Goal: Information Seeking & Learning: Learn about a topic

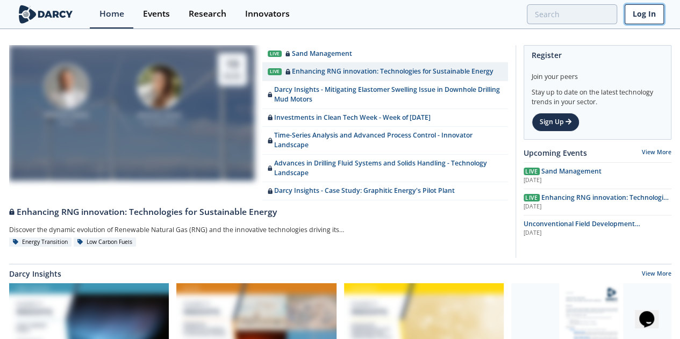
click at [647, 11] on link "Log In" at bounding box center [644, 14] width 39 height 20
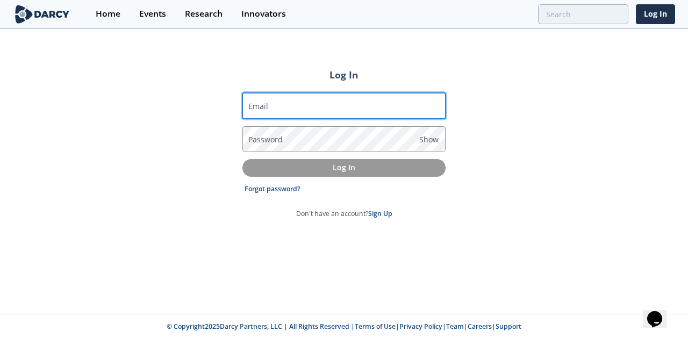
type input "Director - Member Experience"
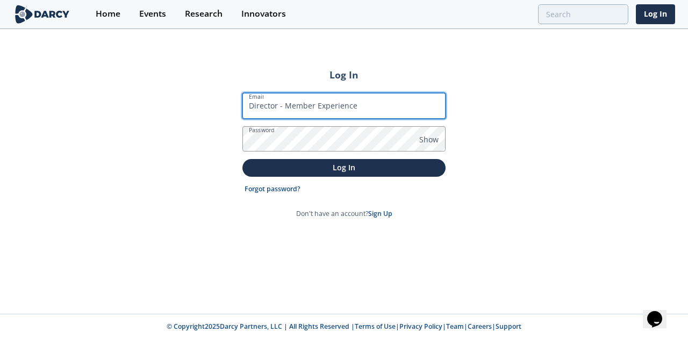
drag, startPoint x: 405, startPoint y: 108, endPoint x: 230, endPoint y: 110, distance: 175.3
click at [230, 110] on div "Log In Email Director - Member Experience Password Show Log In Forgot password?…" at bounding box center [344, 172] width 688 height 284
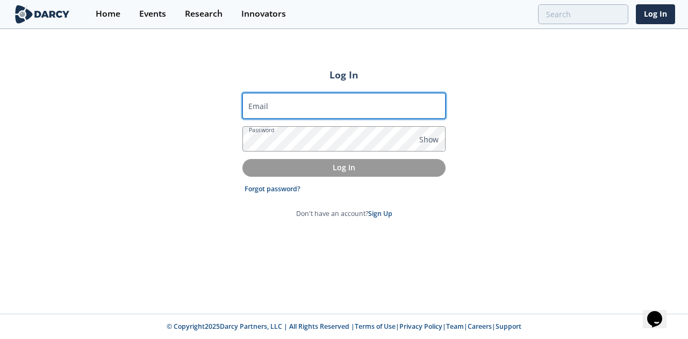
type input "B"
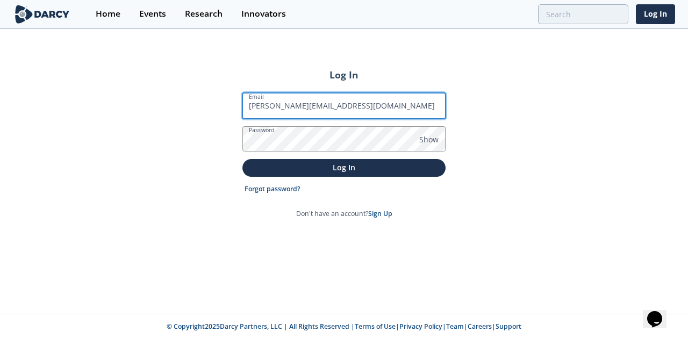
type input "brian@darcypartners.com"
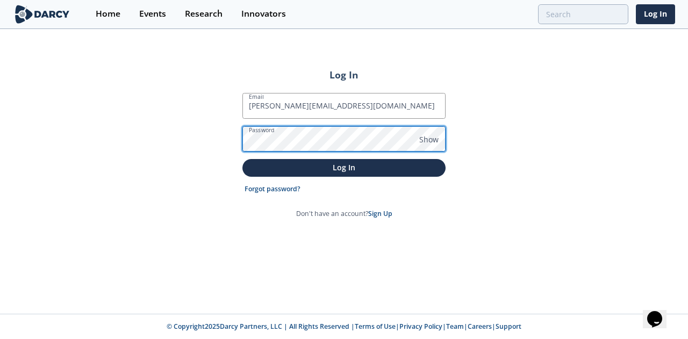
click at [233, 138] on div "Log In Email brian@darcypartners.com Password Show Log In Forgot password? Don'…" at bounding box center [344, 172] width 688 height 284
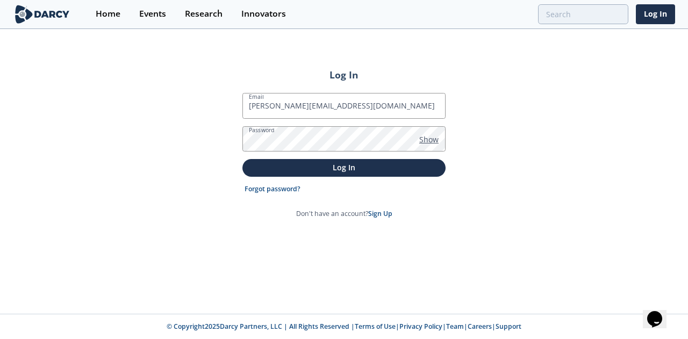
click at [419, 141] on span "Show" at bounding box center [428, 139] width 19 height 11
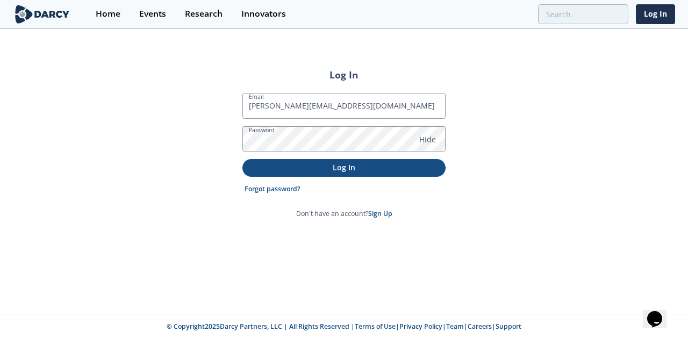
click at [354, 166] on p "Log In" at bounding box center [344, 167] width 188 height 11
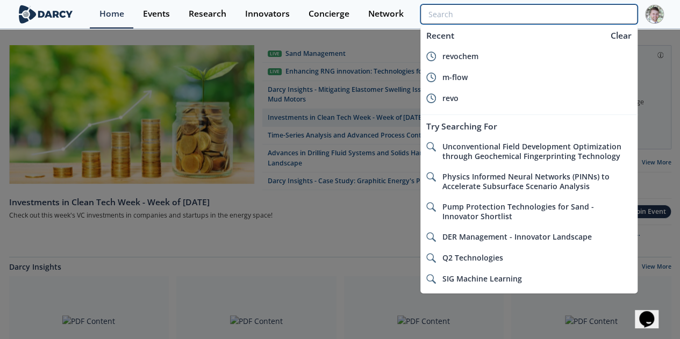
click at [619, 18] on input "search" at bounding box center [528, 14] width 217 height 20
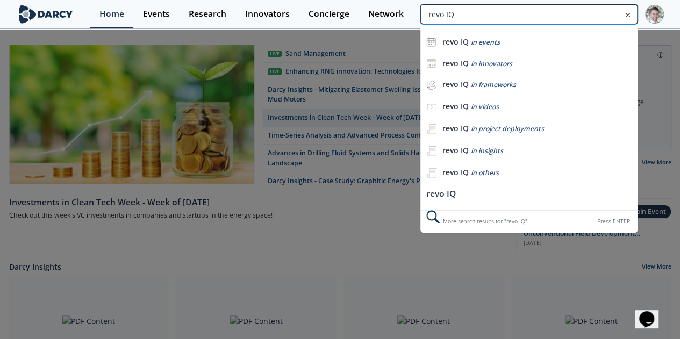
type input "revo IQ"
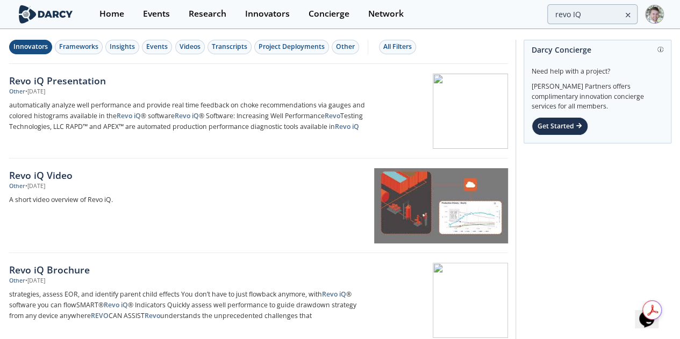
click at [45, 48] on div "Innovators" at bounding box center [30, 47] width 34 height 10
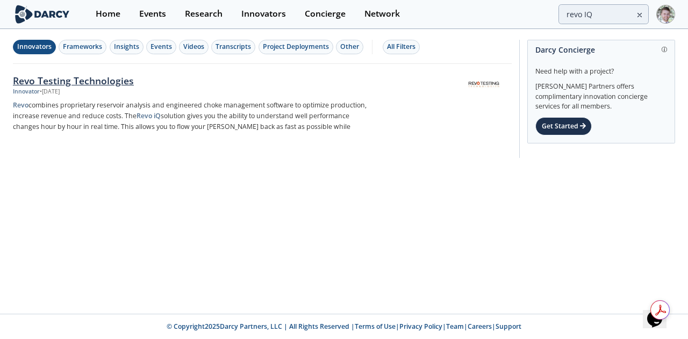
click at [89, 82] on div "Revo Testing Technologies" at bounding box center [191, 81] width 356 height 14
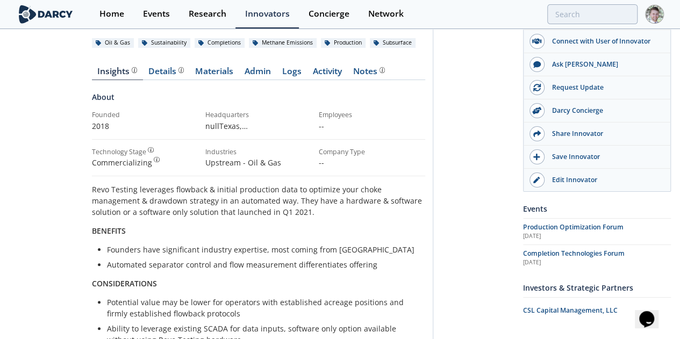
scroll to position [90, 0]
